Goal: Find contact information: Find contact information

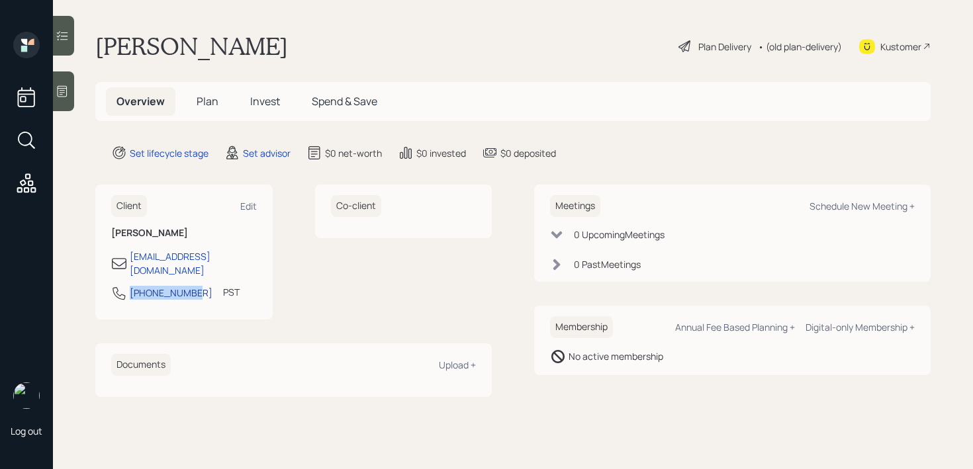
drag, startPoint x: 193, startPoint y: 285, endPoint x: 132, endPoint y: 284, distance: 61.6
click at [132, 285] on div "925-852-8228 PST Currently 11:45 AM" at bounding box center [184, 297] width 146 height 24
copy div "925-852-8228"
click at [916, 42] on div "Kustomer" at bounding box center [901, 47] width 41 height 14
